Goal: Information Seeking & Learning: Check status

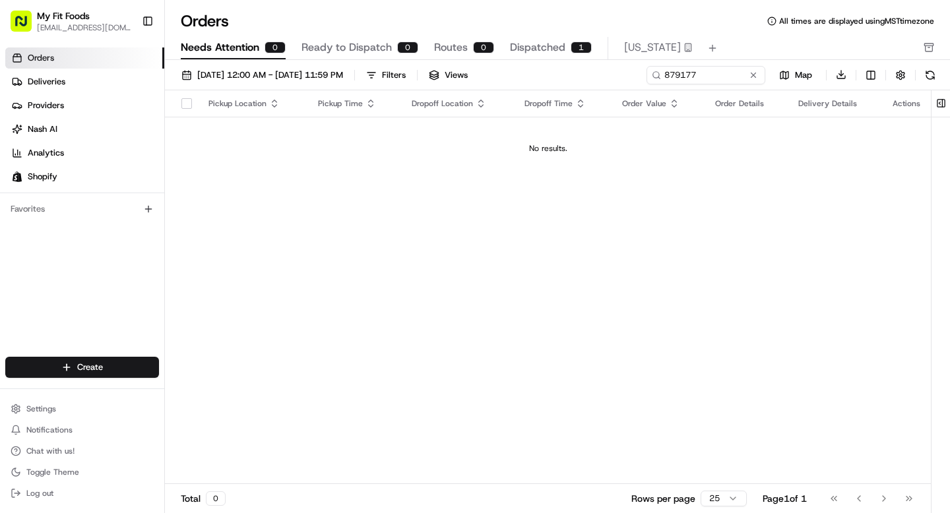
drag, startPoint x: 671, startPoint y: 78, endPoint x: 585, endPoint y: 67, distance: 86.5
click at [586, 69] on div "[DATE] 12:00 AM - [DATE] 11:59 PM Filters Views 879177 Map Download" at bounding box center [557, 77] width 785 height 25
click at [63, 79] on span "Deliveries" at bounding box center [47, 82] width 38 height 12
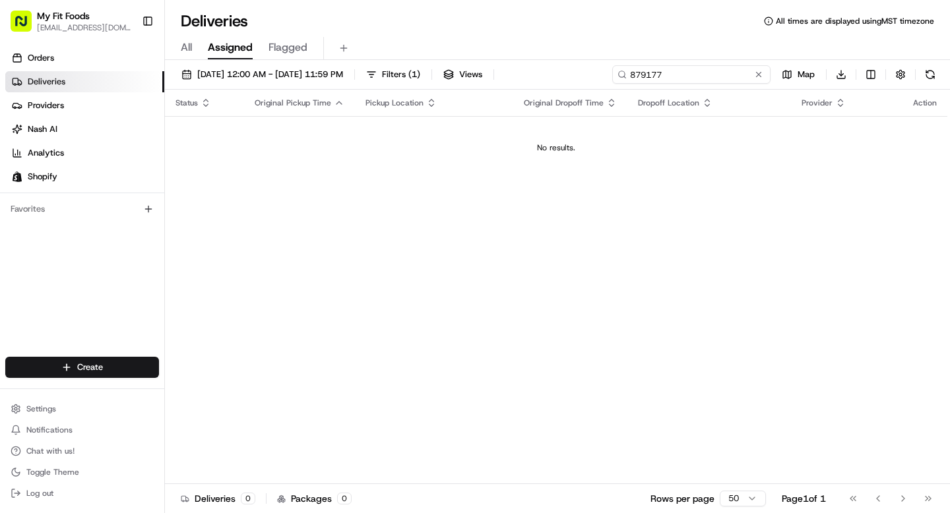
click at [681, 75] on input "879177" at bounding box center [691, 74] width 158 height 18
click at [70, 98] on link "Providers" at bounding box center [84, 105] width 159 height 21
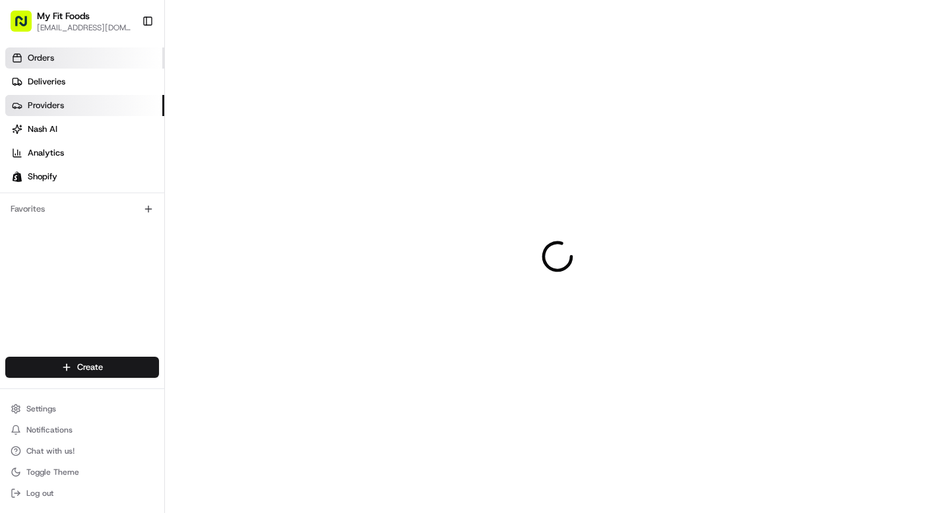
click at [71, 67] on link "Orders" at bounding box center [84, 57] width 159 height 21
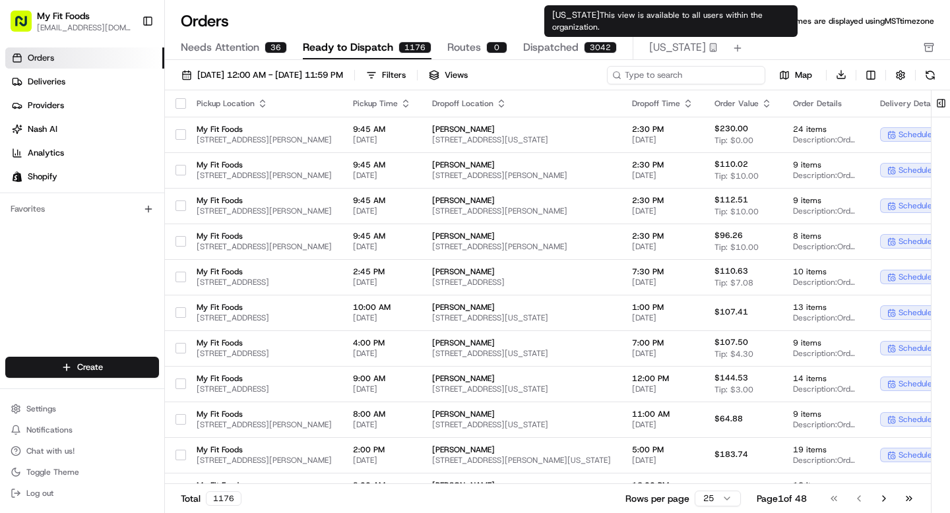
click at [727, 73] on input at bounding box center [686, 75] width 158 height 18
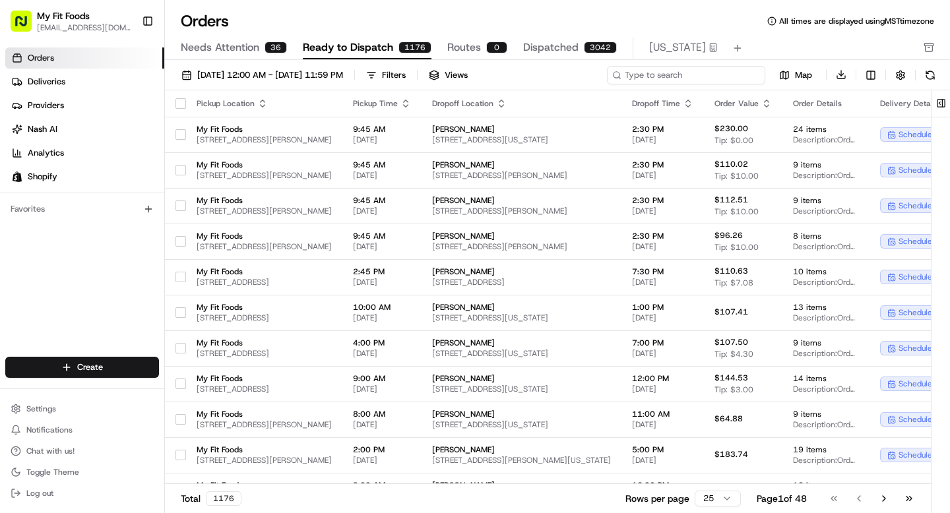
paste input "879177"
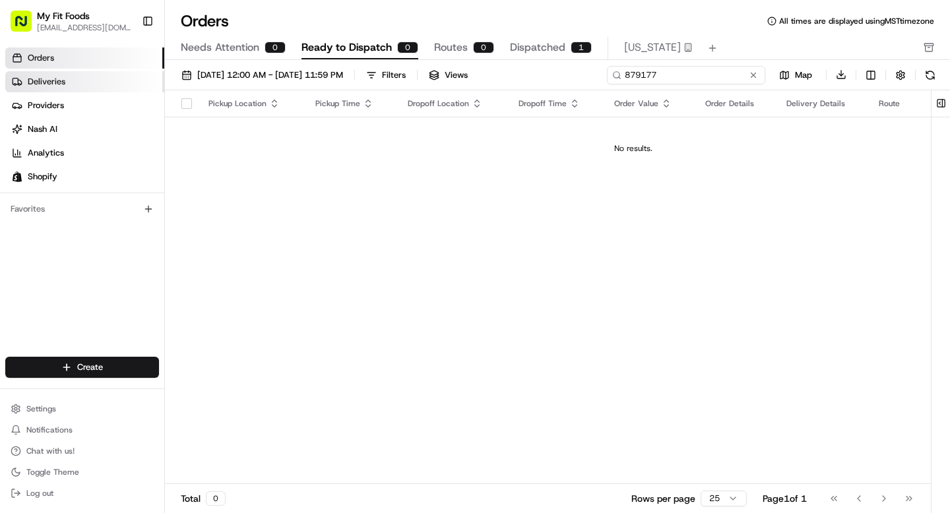
type input "879177"
click at [94, 75] on link "Deliveries" at bounding box center [84, 81] width 159 height 21
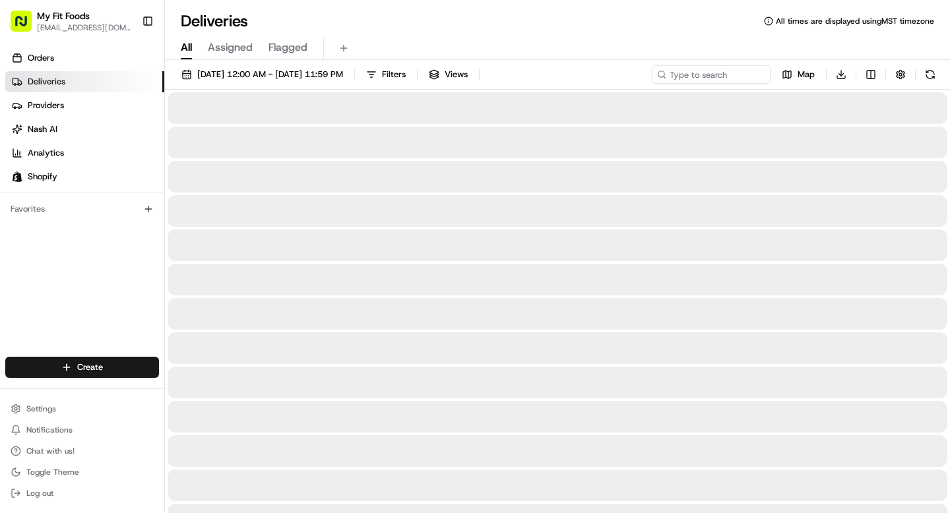
click at [184, 51] on span "All" at bounding box center [186, 48] width 11 height 16
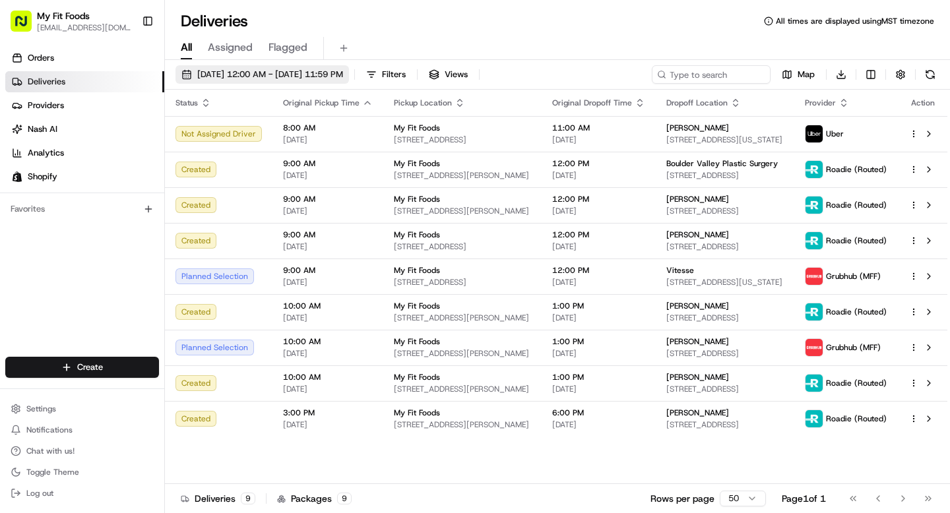
click at [343, 70] on span "[DATE] 12:00 AM - [DATE] 11:59 PM" at bounding box center [270, 75] width 146 height 12
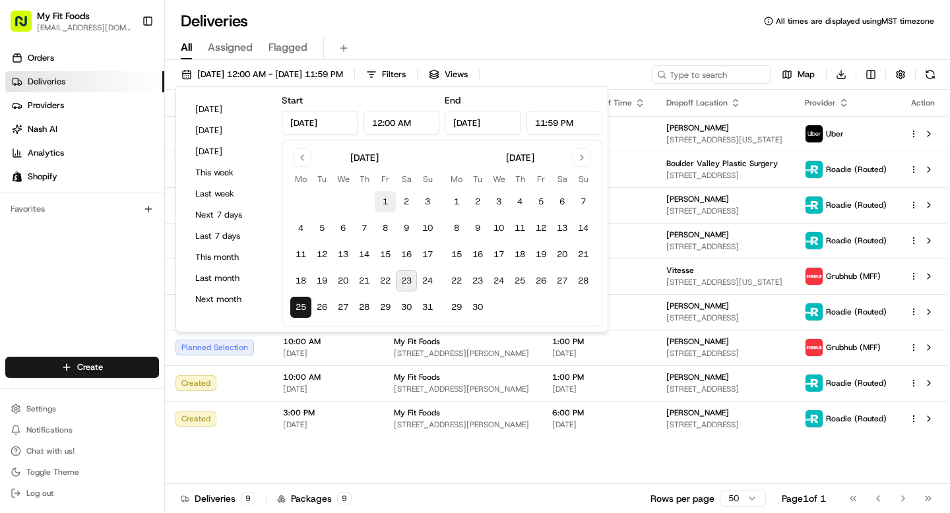
click at [390, 199] on button "1" at bounding box center [385, 201] width 21 height 21
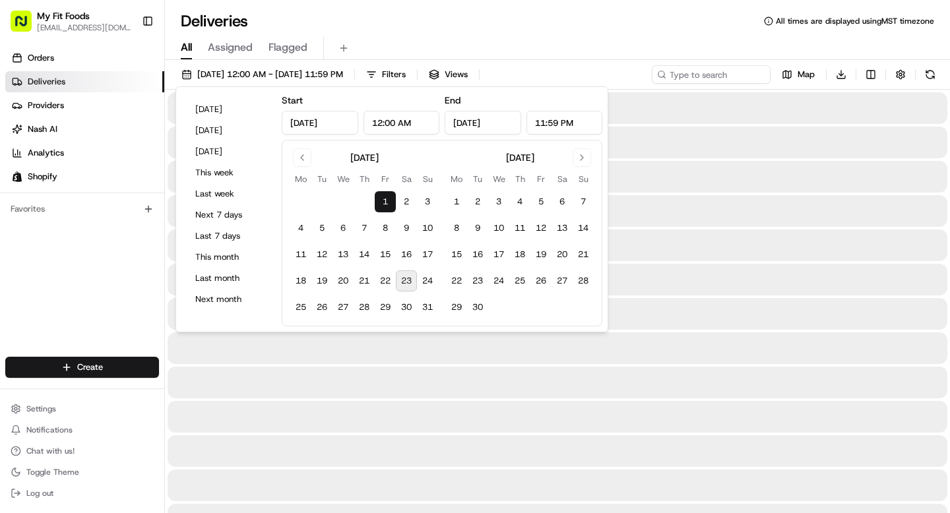
type input "Aug 1, 2025"
click at [428, 311] on button "31" at bounding box center [427, 307] width 21 height 21
type input "Aug 31, 2025"
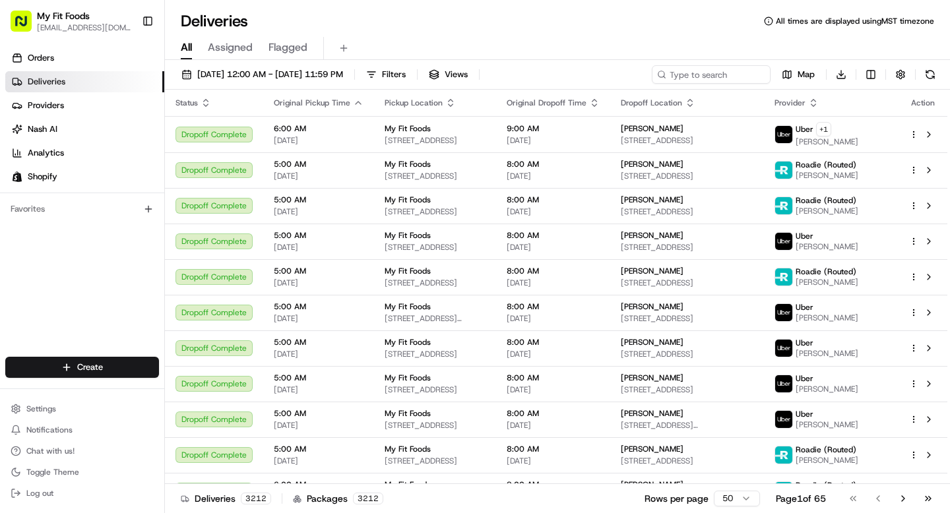
click at [455, 30] on div "Deliveries All times are displayed using MST timezone" at bounding box center [557, 21] width 785 height 21
click at [709, 79] on input at bounding box center [691, 74] width 158 height 18
paste input "879177"
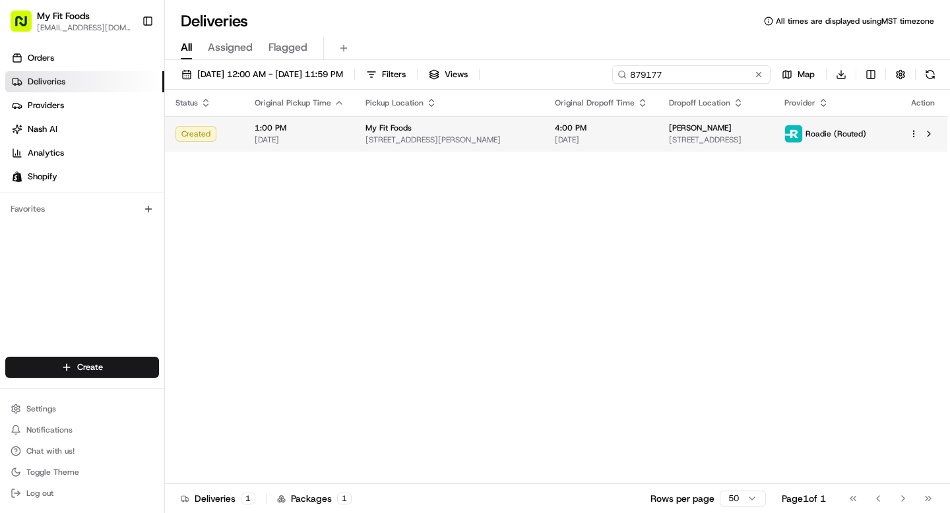
type input "879177"
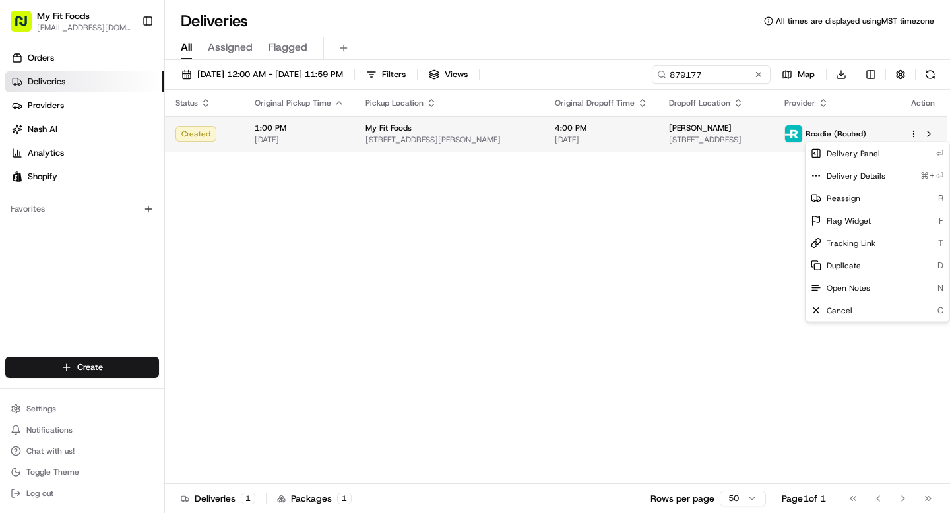
click at [911, 131] on html "My Fit Foods support@myfitfoods.com Toggle Sidebar Orders Deliveries Providers …" at bounding box center [475, 256] width 950 height 513
click at [739, 183] on html "My Fit Foods support@myfitfoods.com Toggle Sidebar Orders Deliveries Providers …" at bounding box center [475, 256] width 950 height 513
click at [915, 133] on html "My Fit Foods support@myfitfoods.com Toggle Sidebar Orders Deliveries Providers …" at bounding box center [475, 256] width 950 height 513
click at [675, 130] on html "My Fit Foods support@myfitfoods.com Toggle Sidebar Orders Deliveries Providers …" at bounding box center [475, 256] width 950 height 513
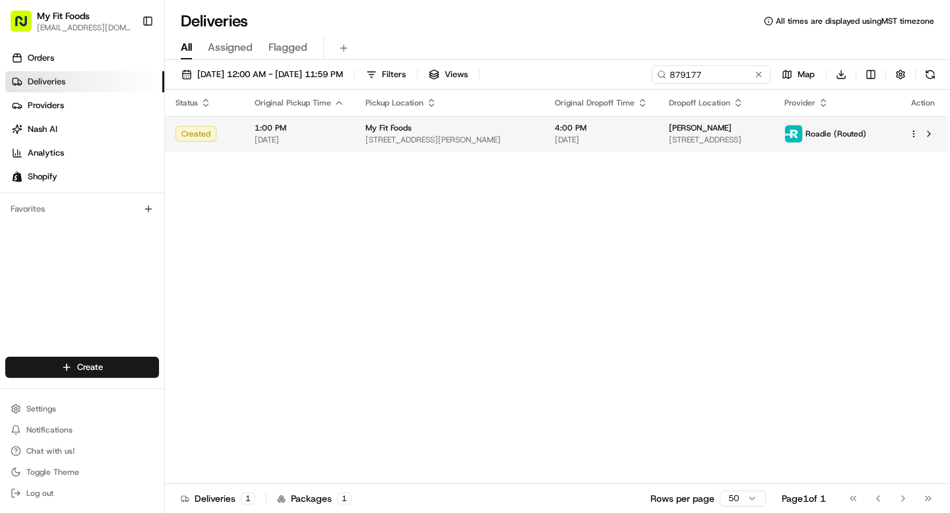
click at [675, 130] on span "[PERSON_NAME]" at bounding box center [700, 128] width 63 height 11
click at [743, 131] on div "[PERSON_NAME]" at bounding box center [716, 128] width 94 height 11
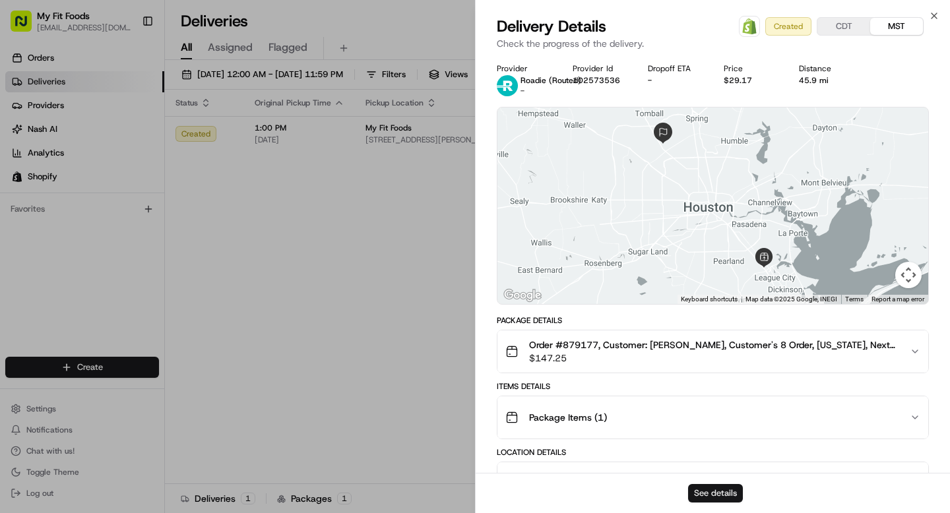
click at [708, 489] on button "See details" at bounding box center [715, 493] width 55 height 18
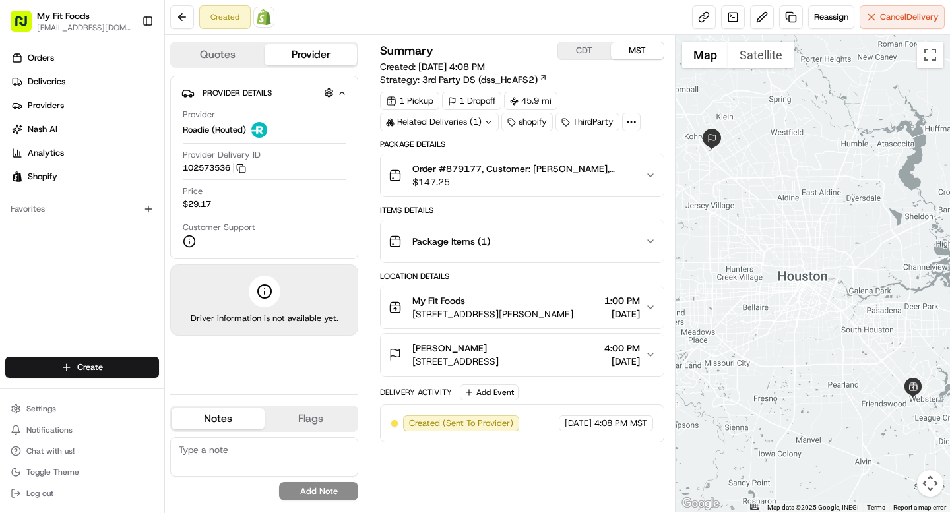
click at [646, 354] on icon "button" at bounding box center [650, 355] width 11 height 11
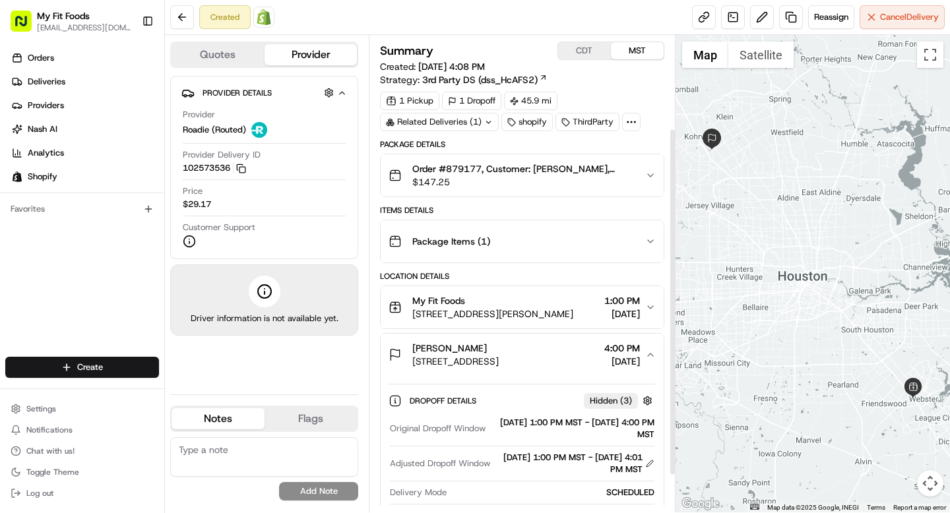
scroll to position [178, 0]
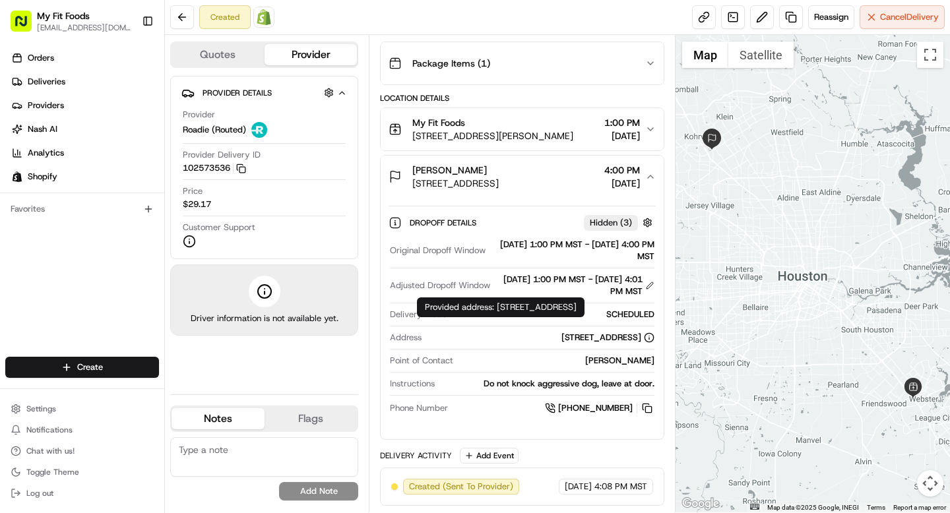
click at [646, 339] on icon at bounding box center [649, 337] width 11 height 11
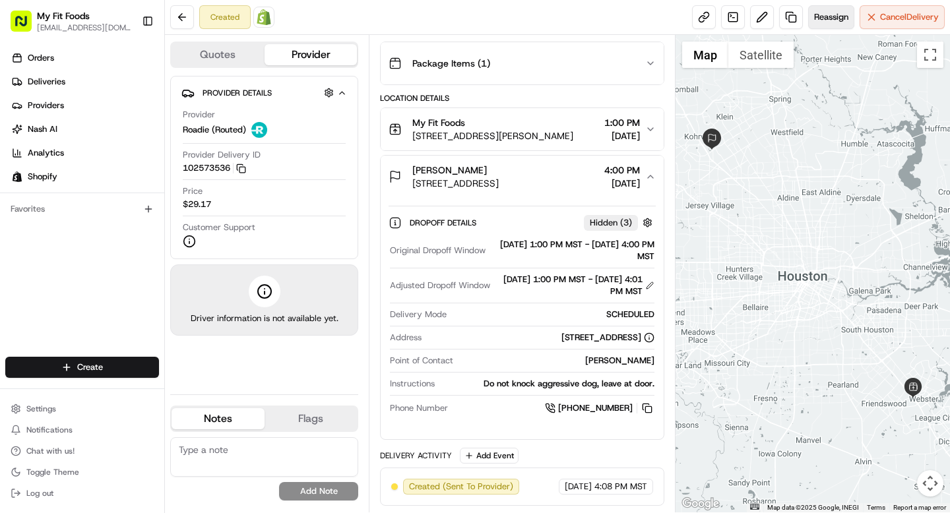
click at [826, 26] on button "Reassign" at bounding box center [831, 17] width 46 height 24
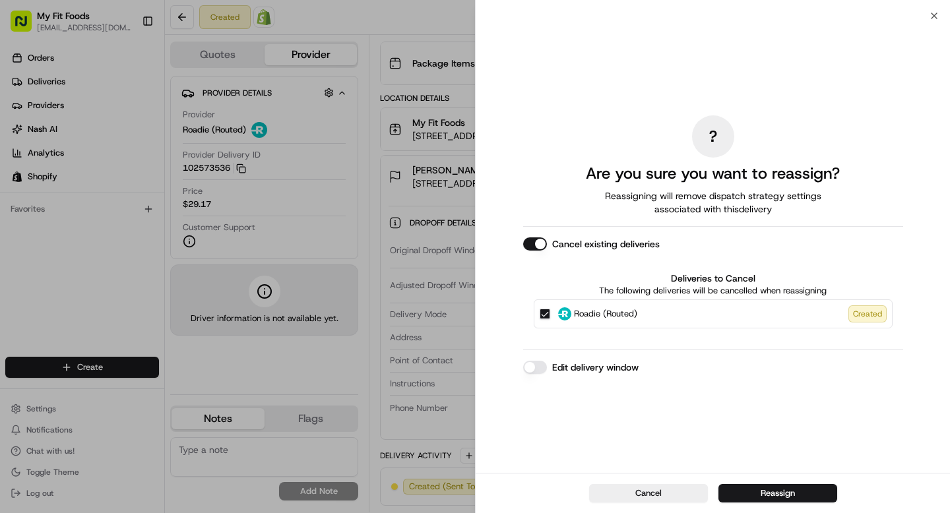
click at [532, 369] on button "Edit delivery window" at bounding box center [535, 367] width 24 height 13
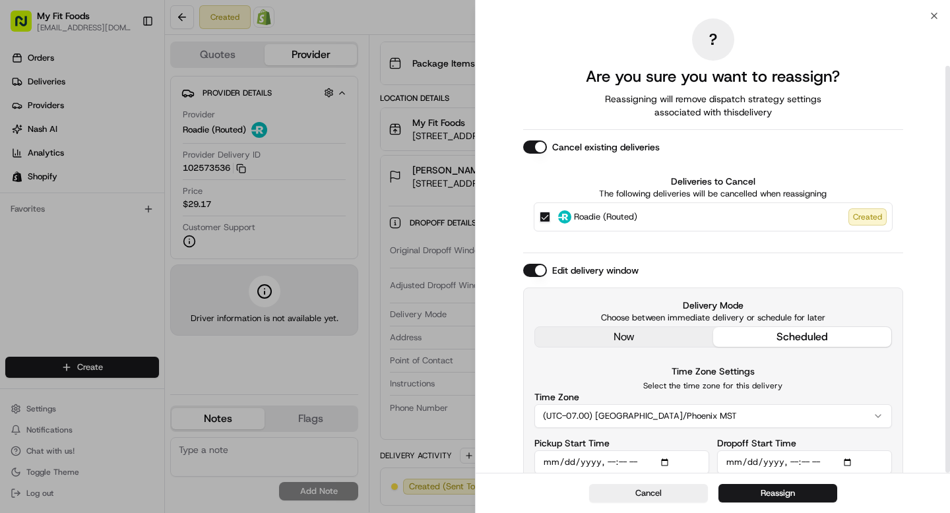
scroll to position [56, 0]
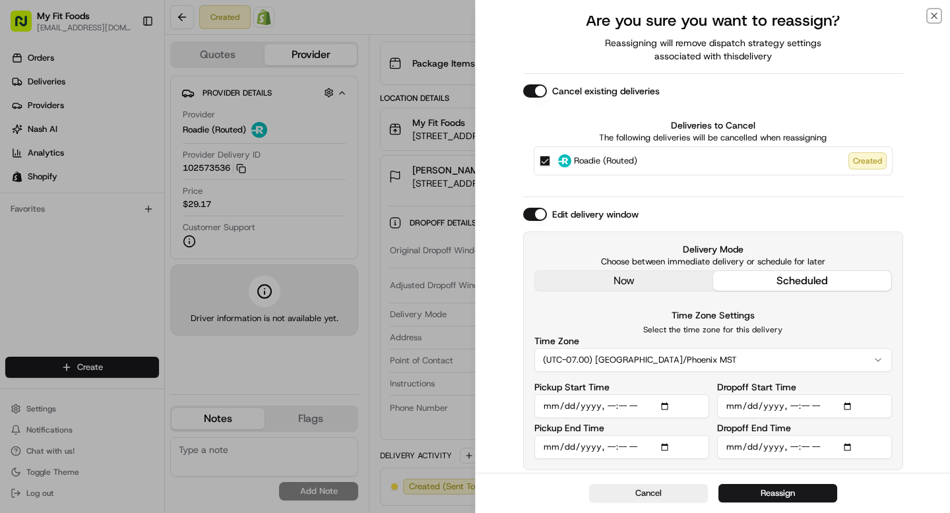
click at [937, 13] on icon "button" at bounding box center [934, 16] width 11 height 11
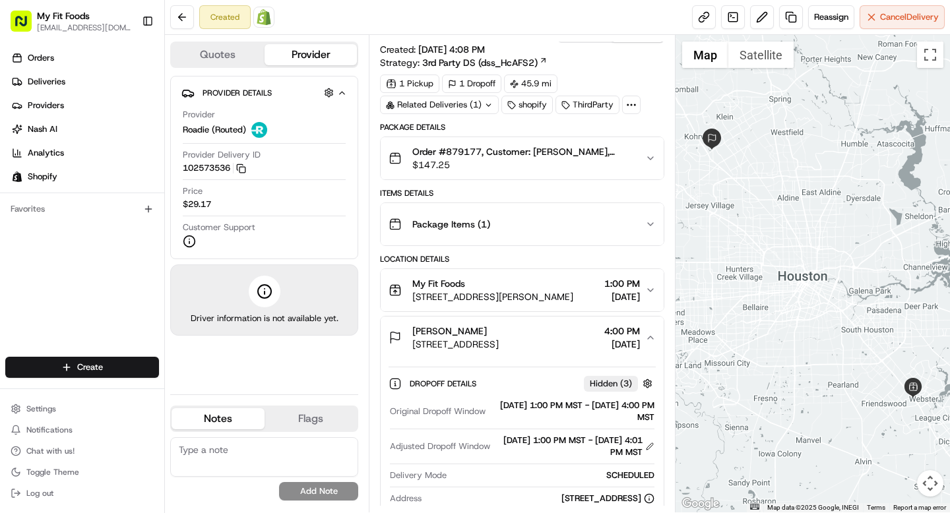
scroll to position [0, 0]
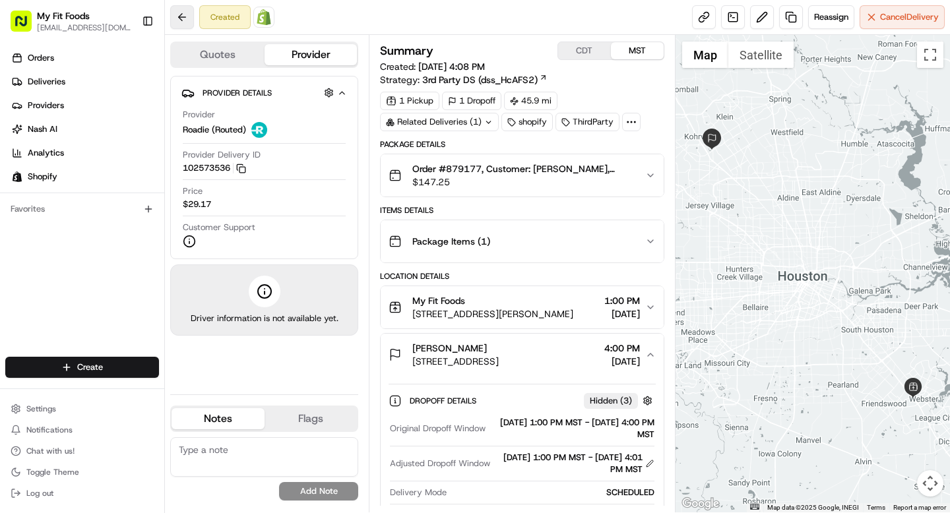
click at [180, 21] on button at bounding box center [182, 17] width 24 height 24
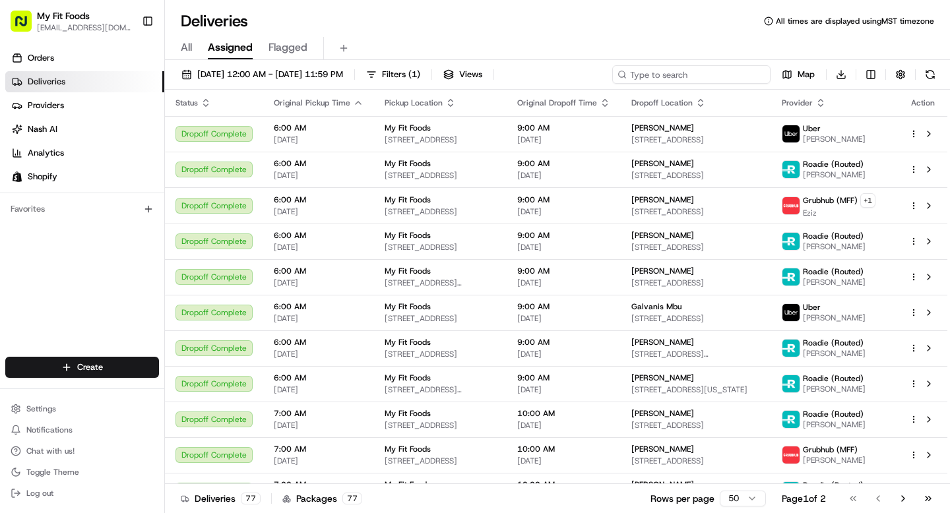
click at [722, 71] on input at bounding box center [691, 74] width 158 height 18
paste input "601 Enterprise Avenue Apt #813 League City TX 77573"
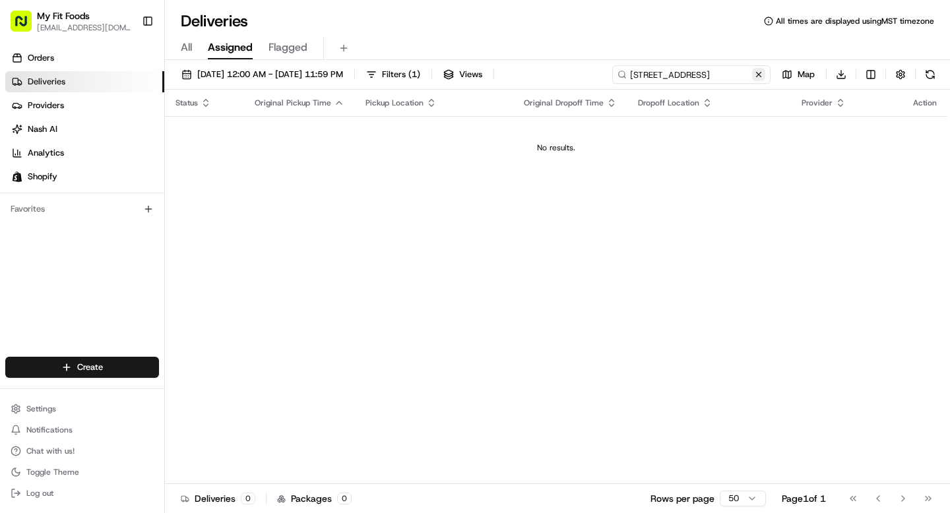
type input "601 Enterprise Avenue Apt #813 League City TX 77573"
click at [757, 77] on button at bounding box center [758, 74] width 13 height 13
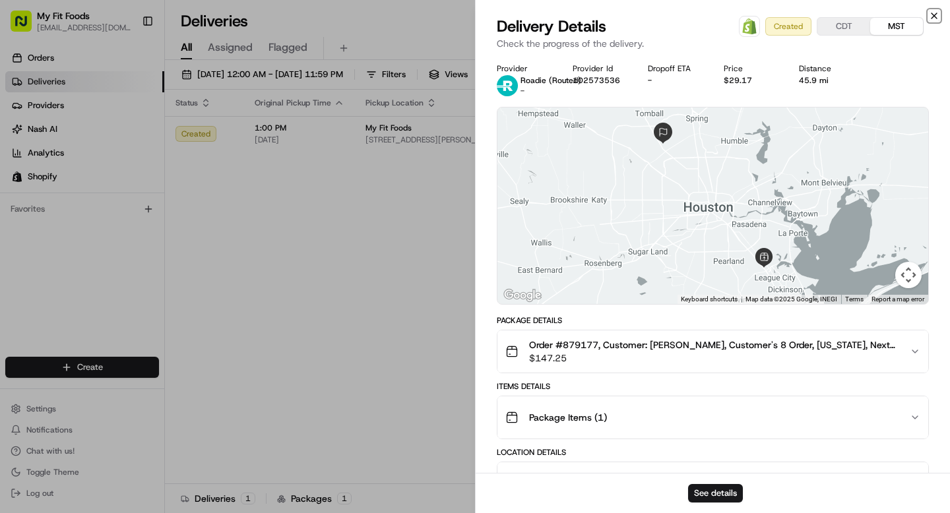
click at [933, 16] on icon "button" at bounding box center [934, 16] width 11 height 11
